Goal: Information Seeking & Learning: Check status

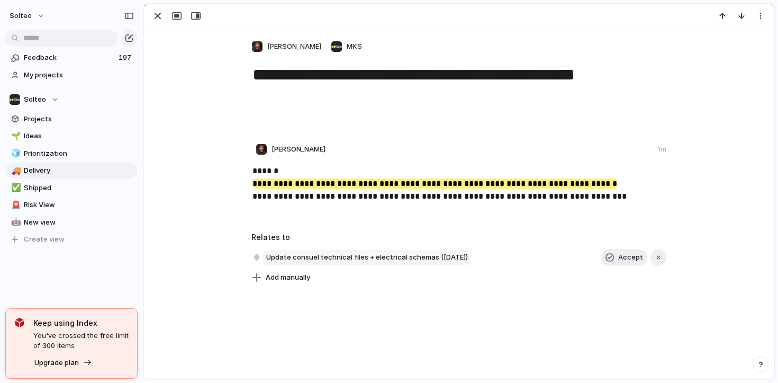
click at [336, 253] on span "Update consuel technical files + electrical schemas ([DATE])" at bounding box center [367, 257] width 208 height 15
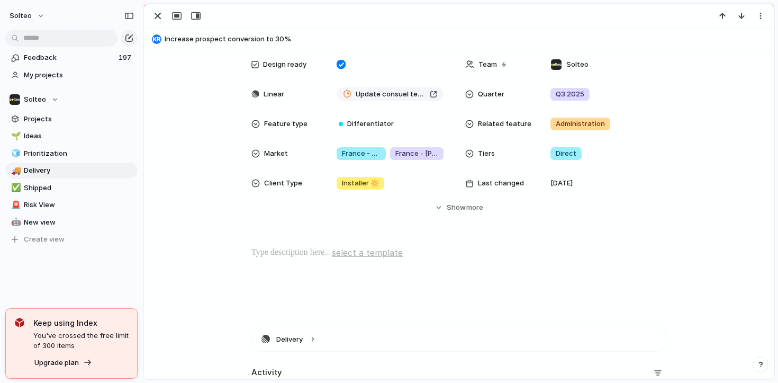
scroll to position [406, 0]
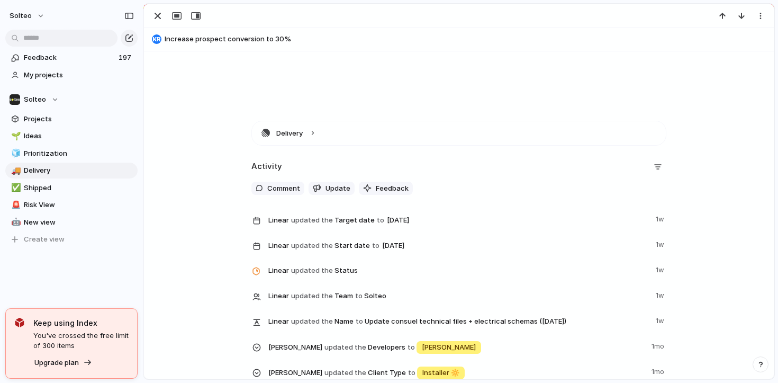
click at [340, 276] on span "Linear updated the Status" at bounding box center [458, 269] width 381 height 15
click at [330, 270] on span "updated the" at bounding box center [312, 270] width 42 height 11
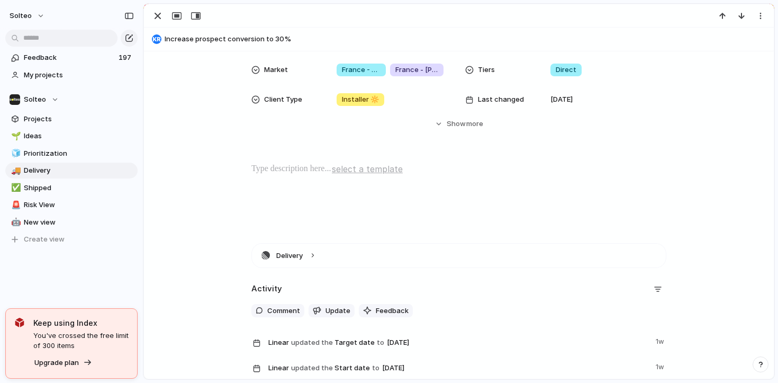
scroll to position [255, 0]
